Goal: Task Accomplishment & Management: Use online tool/utility

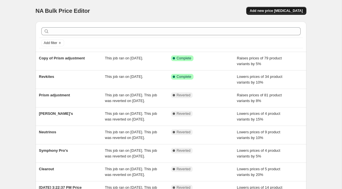
click at [277, 11] on span "Add new price [MEDICAL_DATA]" at bounding box center [276, 11] width 53 height 5
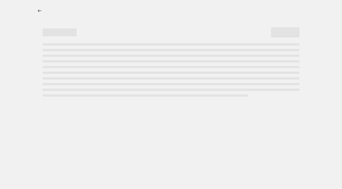
click at [277, 11] on div at bounding box center [176, 10] width 262 height 1
select select "percentage"
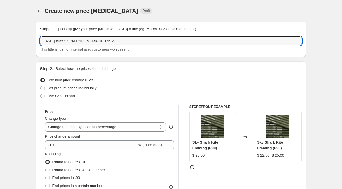
drag, startPoint x: 137, startPoint y: 41, endPoint x: 63, endPoint y: 34, distance: 74.4
click at [63, 34] on div "Step 1. Optionally give your price [MEDICAL_DATA] a title (eg "March 30% off sa…" at bounding box center [171, 39] width 262 height 26
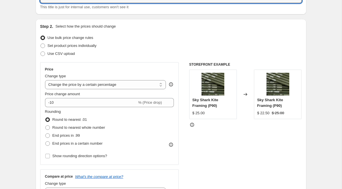
scroll to position [49, 0]
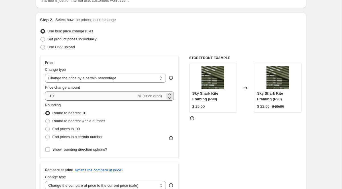
type input "Rev Sale"
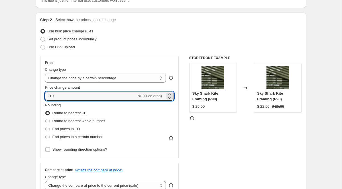
drag, startPoint x: 64, startPoint y: 97, endPoint x: 37, endPoint y: 95, distance: 27.1
click at [37, 95] on div "Step 2. Select how the prices should change Use bulk price change rules Set pro…" at bounding box center [171, 113] width 271 height 200
type input "15"
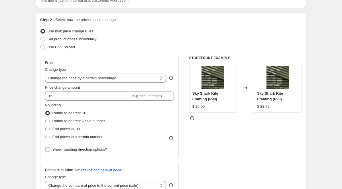
click at [49, 130] on span at bounding box center [47, 129] width 5 height 5
click at [46, 127] on input "End prices in .99" at bounding box center [45, 127] width 0 height 0
radio input "true"
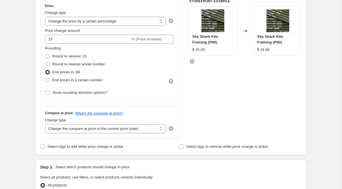
scroll to position [106, 0]
click at [49, 92] on input "Show rounding direction options?" at bounding box center [47, 92] width 5 height 5
checkbox input "true"
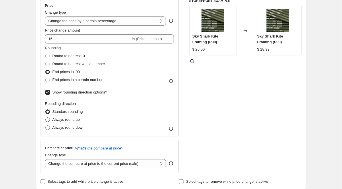
click at [48, 121] on span at bounding box center [47, 120] width 5 height 5
click at [46, 118] on input "Always round up" at bounding box center [45, 118] width 0 height 0
radio input "true"
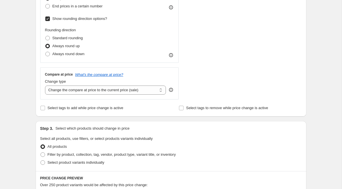
scroll to position [184, 0]
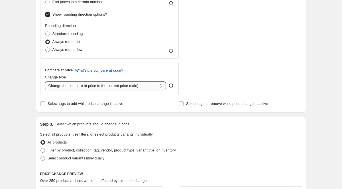
click at [153, 87] on select "Change the compare at price to the current price (sale) Change the compare at p…" at bounding box center [105, 85] width 121 height 9
select select "percentage"
click at [45, 81] on select "Change the compare at price to the current price (sale) Change the compare at p…" at bounding box center [105, 85] width 121 height 9
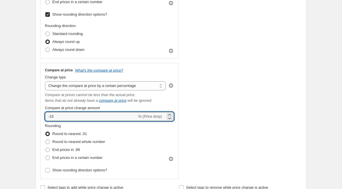
drag, startPoint x: 56, startPoint y: 116, endPoint x: 35, endPoint y: 113, distance: 21.2
click at [35, 113] on div "Step 1. Optionally give your price [MEDICAL_DATA] a title (eg "March 30% off sa…" at bounding box center [168, 151] width 275 height 637
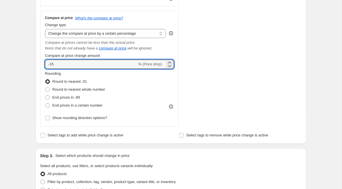
scroll to position [237, 0]
type input "15"
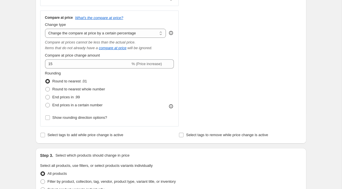
click at [140, 106] on div "Rounding Round to nearest .01 Round to nearest whole number End prices in .99 E…" at bounding box center [109, 90] width 129 height 39
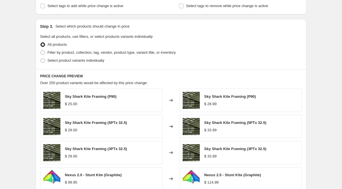
scroll to position [367, 0]
click at [45, 59] on span at bounding box center [42, 60] width 5 height 5
click at [41, 58] on input "Select product variants individually" at bounding box center [40, 58] width 0 height 0
radio input "true"
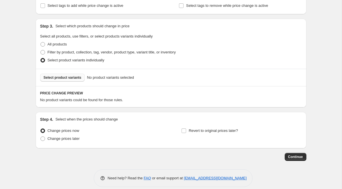
click at [64, 78] on span "Select product variants" at bounding box center [63, 78] width 38 height 5
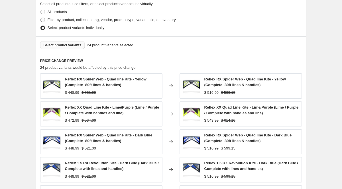
scroll to position [383, 0]
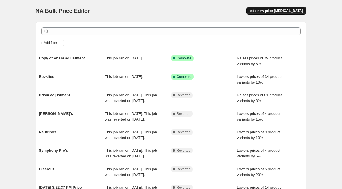
click at [274, 11] on span "Add new price [MEDICAL_DATA]" at bounding box center [276, 11] width 53 height 5
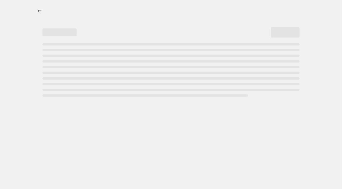
select select "percentage"
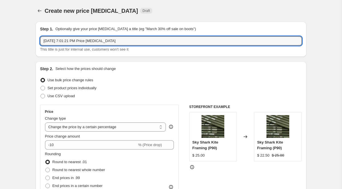
drag, startPoint x: 129, startPoint y: 42, endPoint x: 10, endPoint y: 37, distance: 119.2
click at [70, 41] on input "Rev Sale" at bounding box center [171, 40] width 262 height 9
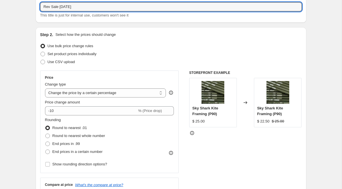
scroll to position [34, 0]
type input "Rev Sale Oct/25"
click at [91, 94] on select "Change the price to a certain amount Change the price by a certain amount Chang…" at bounding box center [105, 92] width 121 height 9
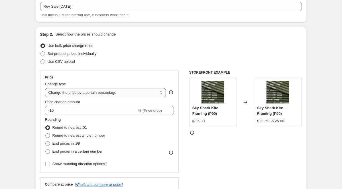
click at [45, 88] on select "Change the price to a certain amount Change the price by a certain amount Chang…" at bounding box center [105, 92] width 121 height 9
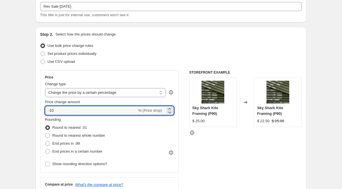
drag, startPoint x: 63, startPoint y: 112, endPoint x: 39, endPoint y: 110, distance: 24.0
click at [39, 110] on div "Step 2. Select how the prices should change Use bulk price change rules Set pro…" at bounding box center [171, 127] width 271 height 200
type input "-15"
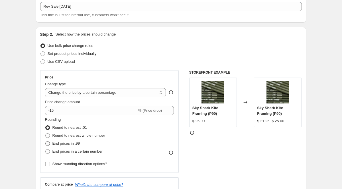
click at [48, 145] on span at bounding box center [47, 144] width 5 height 5
click at [46, 142] on input "End prices in .99" at bounding box center [45, 142] width 0 height 0
radio input "true"
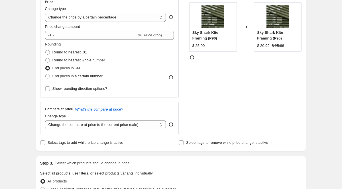
scroll to position [111, 0]
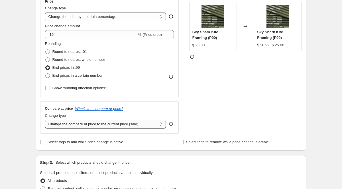
click at [126, 126] on select "Change the compare at price to the current price (sale) Change the compare at p…" at bounding box center [105, 124] width 121 height 9
select select "percentage"
click at [45, 120] on select "Change the compare at price to the current price (sale) Change the compare at p…" at bounding box center [105, 124] width 121 height 9
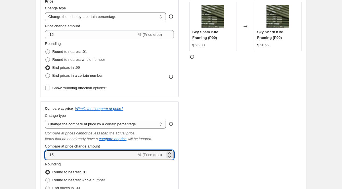
drag, startPoint x: 54, startPoint y: 156, endPoint x: 38, endPoint y: 155, distance: 16.0
click at [39, 155] on div "Step 2. Select how the prices should change Use bulk price change rules Set pro…" at bounding box center [171, 93] width 271 height 284
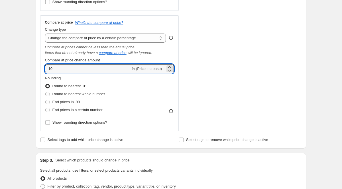
scroll to position [200, 0]
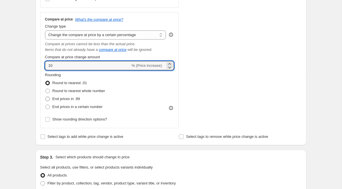
type input "10"
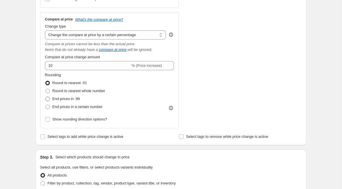
click at [48, 99] on span at bounding box center [47, 99] width 5 height 5
click at [46, 97] on input "End prices in .99" at bounding box center [45, 97] width 0 height 0
radio input "true"
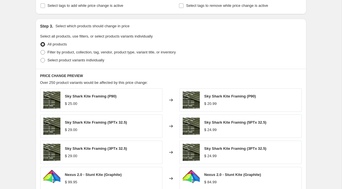
scroll to position [332, 0]
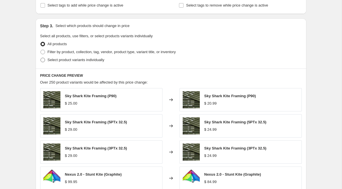
click at [43, 59] on span at bounding box center [42, 60] width 5 height 5
click at [41, 58] on input "Select product variants individually" at bounding box center [40, 58] width 0 height 0
radio input "true"
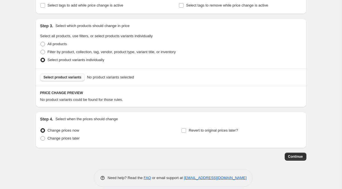
click at [78, 78] on span "Select product variants" at bounding box center [63, 77] width 38 height 5
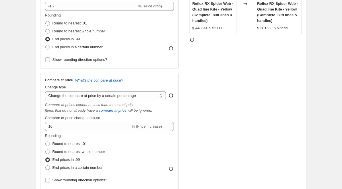
scroll to position [137, 0]
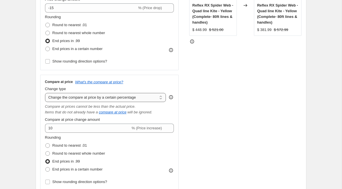
click at [140, 97] on select "Change the compare at price to the current price (sale) Change the compare at p…" at bounding box center [105, 97] width 121 height 9
select select "no_change"
click at [45, 93] on select "Change the compare at price to the current price (sale) Change the compare at p…" at bounding box center [105, 97] width 121 height 9
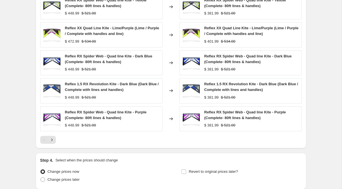
scroll to position [407, 0]
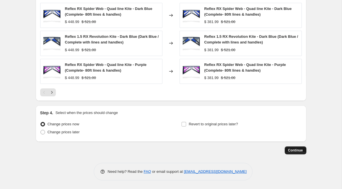
click at [298, 151] on span "Continue" at bounding box center [295, 150] width 15 height 5
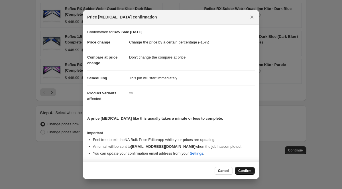
click at [247, 171] on span "Confirm" at bounding box center [244, 171] width 13 height 5
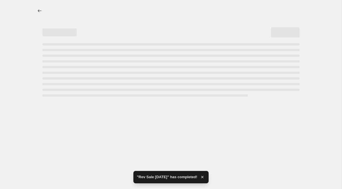
select select "percentage"
select select "no_change"
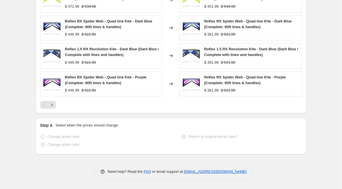
scroll to position [447, 0]
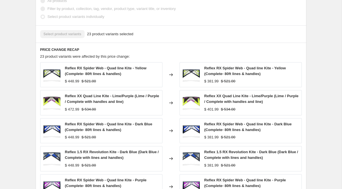
scroll to position [292, 0]
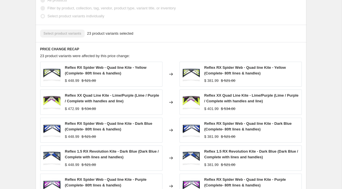
click at [237, 99] on span "Reflex XX Quad Line Kite - Lime/Purple (Lime / Purple / Complete with handles a…" at bounding box center [251, 98] width 94 height 10
click at [235, 96] on span "Reflex XX Quad Line Kite - Lime/Purple (Lime / Purple / Complete with handles a…" at bounding box center [251, 98] width 94 height 10
